Goal: Task Accomplishment & Management: Use online tool/utility

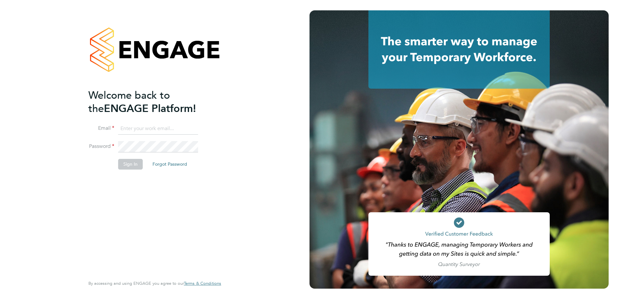
type input "kristoffer.lee@vistry.co.uk"
click at [138, 163] on button "Sign In" at bounding box center [130, 164] width 25 height 10
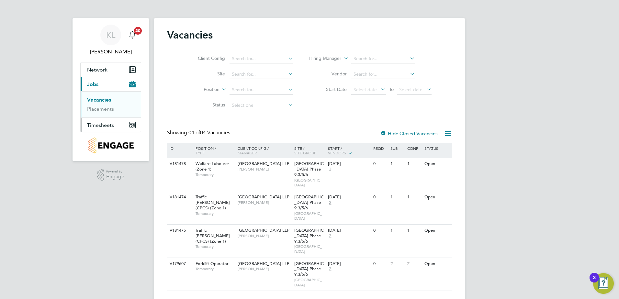
click at [94, 127] on span "Timesheets" at bounding box center [100, 125] width 27 height 6
click at [99, 117] on link "Timesheets" at bounding box center [100, 114] width 27 height 6
